Goal: Information Seeking & Learning: Learn about a topic

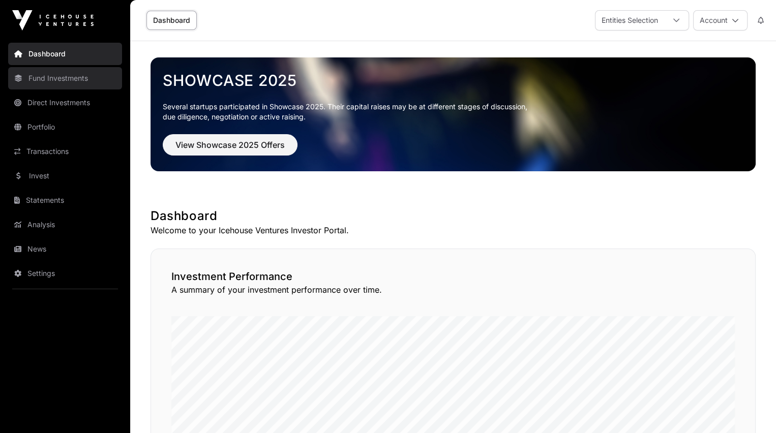
click at [46, 76] on link "Fund Investments" at bounding box center [65, 78] width 114 height 22
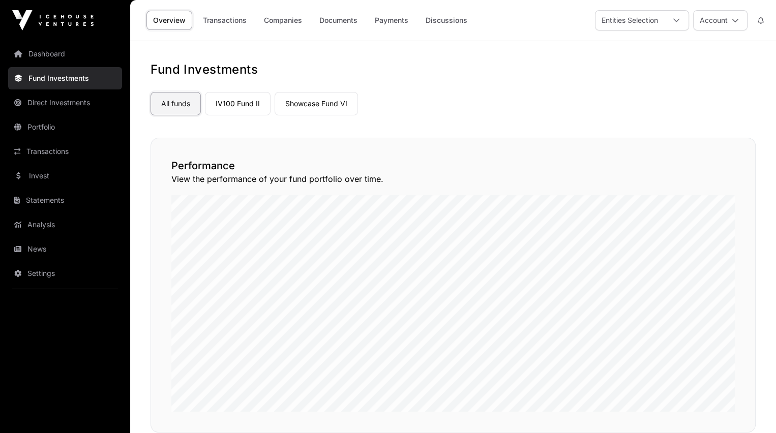
click at [176, 101] on link "All funds" at bounding box center [176, 103] width 50 height 23
click at [287, 16] on link "Companies" at bounding box center [282, 20] width 51 height 19
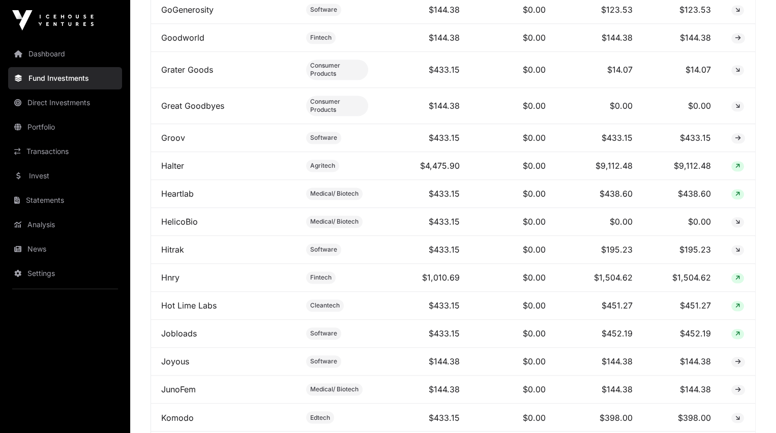
scroll to position [1607, 0]
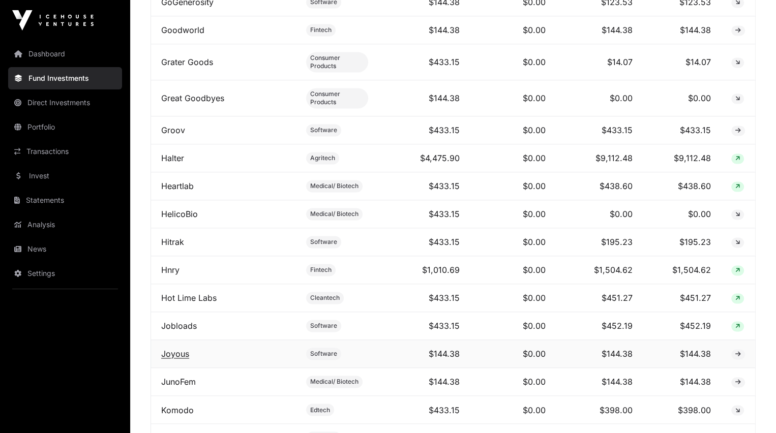
click at [176, 349] on link "Joyous" at bounding box center [175, 354] width 28 height 10
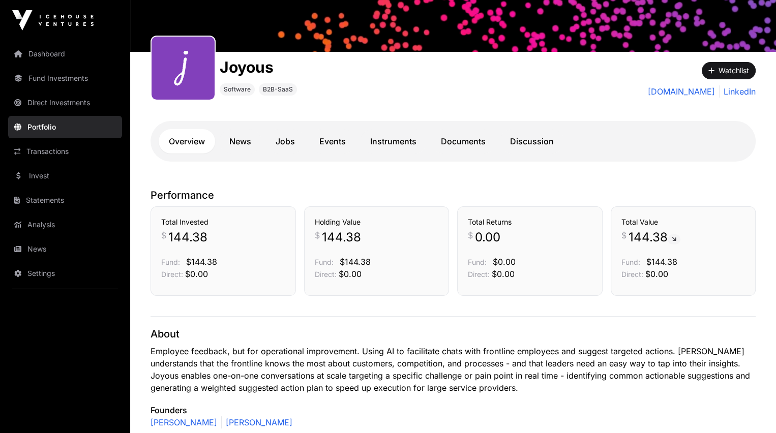
scroll to position [102, 0]
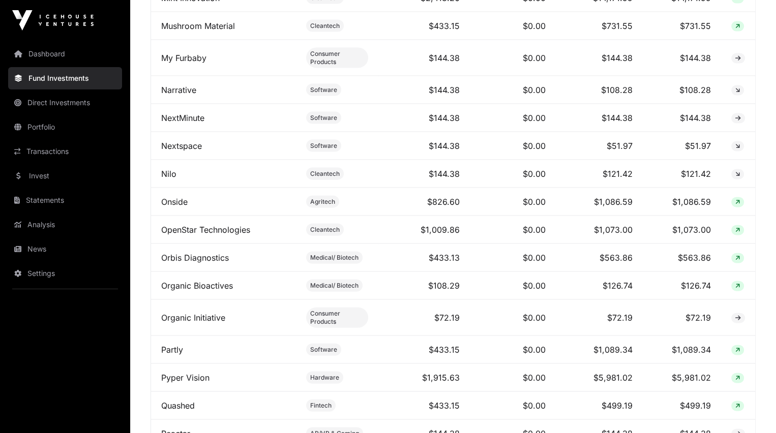
scroll to position [2342, 0]
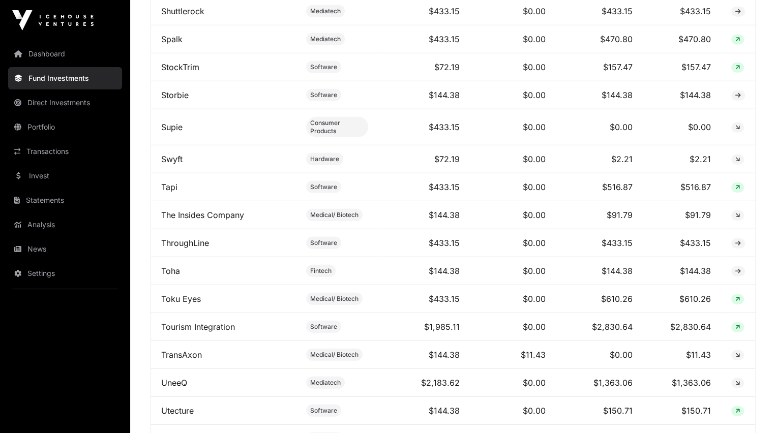
scroll to position [3033, 0]
